Goal: Task Accomplishment & Management: Manage account settings

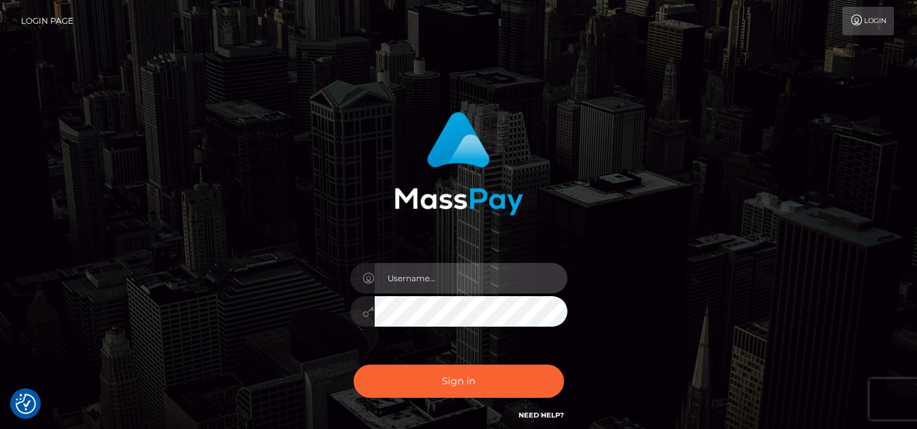
click at [440, 289] on input "text" at bounding box center [470, 278] width 193 height 31
type input "potatofarmerbois@gmail.com"
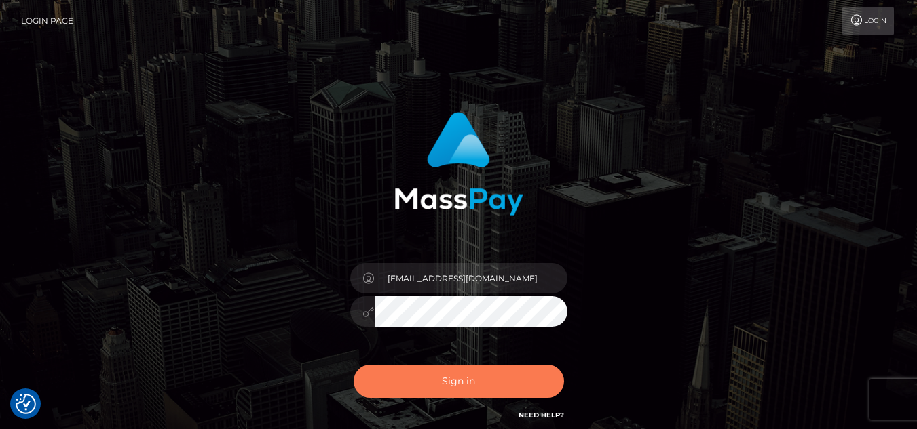
click at [482, 373] on button "Sign in" at bounding box center [458, 381] width 210 height 33
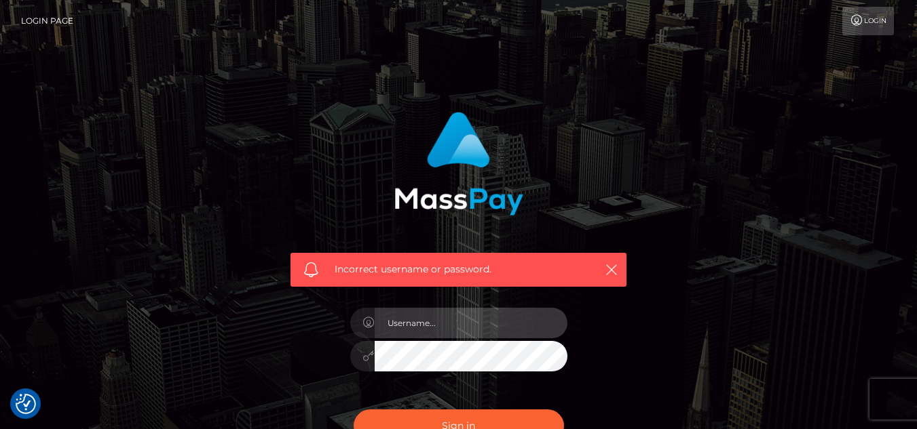
click at [466, 329] on input "text" at bounding box center [470, 323] width 193 height 31
type input "[EMAIL_ADDRESS][DOMAIN_NAME]"
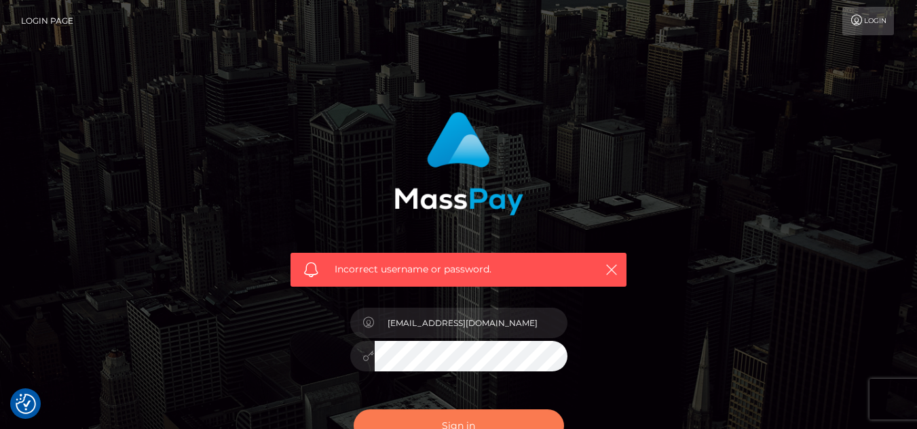
click at [469, 419] on button "Sign in" at bounding box center [458, 426] width 210 height 33
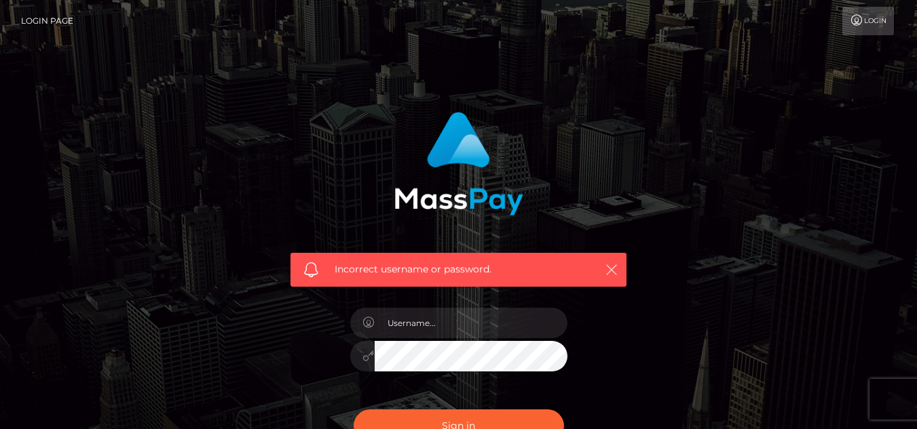
click at [608, 271] on icon "button" at bounding box center [611, 270] width 14 height 14
click at [611, 268] on icon "button" at bounding box center [611, 270] width 14 height 14
